Goal: Transaction & Acquisition: Download file/media

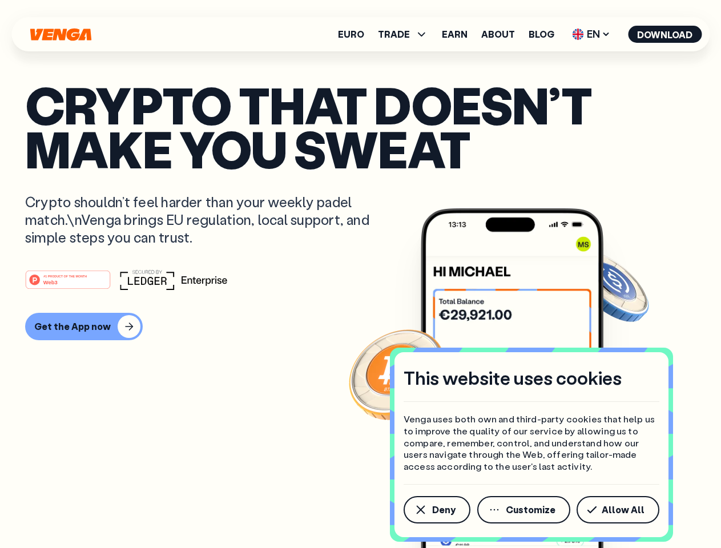
click at [360, 274] on div "#1 PRODUCT OF THE MONTH Web3" at bounding box center [360, 279] width 671 height 21
click at [436, 510] on span "Deny" at bounding box center [443, 509] width 23 height 9
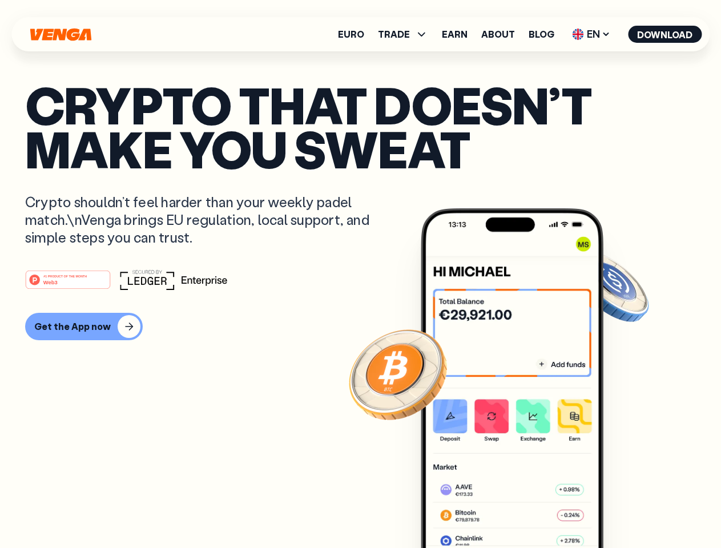
click at [525, 510] on img at bounding box center [512, 399] width 183 height 383
click at [620, 510] on article "Crypto that doesn’t make you sweat Crypto shouldn’t feel harder than your weekl…" at bounding box center [360, 297] width 671 height 428
click at [406, 34] on span "TRADE" at bounding box center [394, 34] width 32 height 9
click at [591, 34] on span "EN" at bounding box center [591, 34] width 46 height 18
click at [665, 34] on button "Download" at bounding box center [665, 34] width 74 height 17
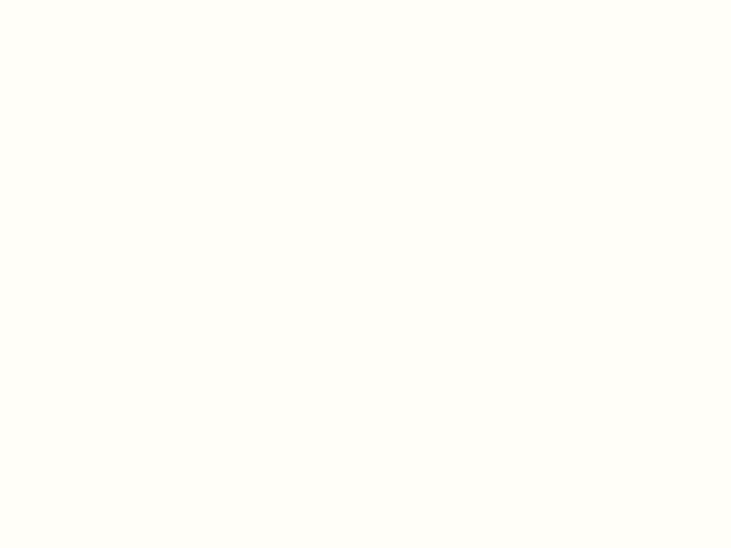
click at [82, 0] on html "This website uses cookies Venga uses both own and third-party cookies that help…" at bounding box center [365, 0] width 731 height 0
click at [70, 0] on html "This website uses cookies Venga uses both own and third-party cookies that help…" at bounding box center [365, 0] width 731 height 0
